Goal: Information Seeking & Learning: Learn about a topic

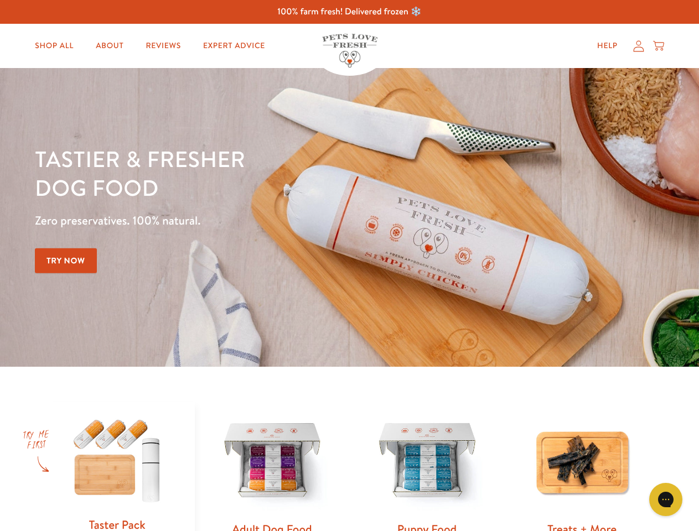
click at [349, 266] on div "Tastier & fresher dog food Zero preservatives. 100% natural. Try Now" at bounding box center [244, 217] width 419 height 146
click at [665, 500] on icon "Gorgias live chat" at bounding box center [665, 499] width 11 height 11
